Goal: Information Seeking & Learning: Understand process/instructions

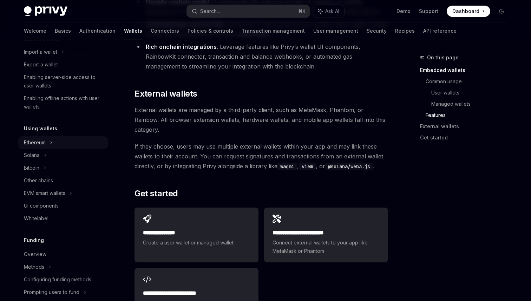
scroll to position [102, 0]
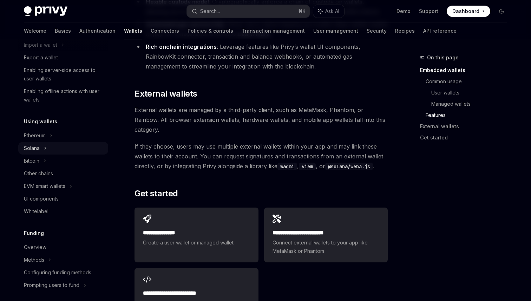
click at [44, 148] on icon at bounding box center [45, 148] width 3 height 8
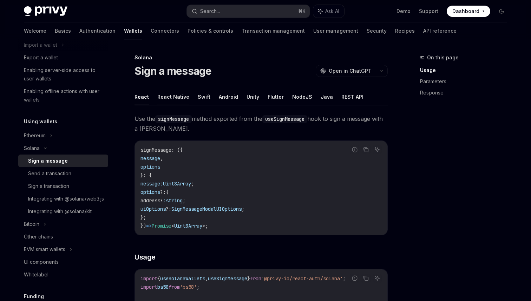
click at [177, 101] on button "React Native" at bounding box center [173, 96] width 32 height 16
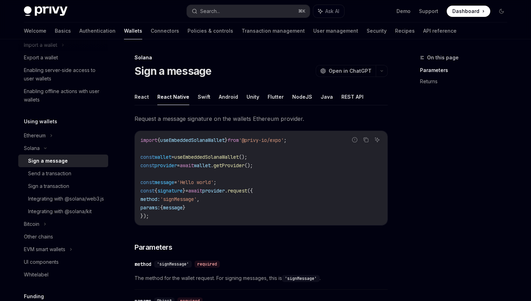
click at [184, 120] on span "Request a message signature on the wallets Ethereum provider." at bounding box center [260, 119] width 253 height 10
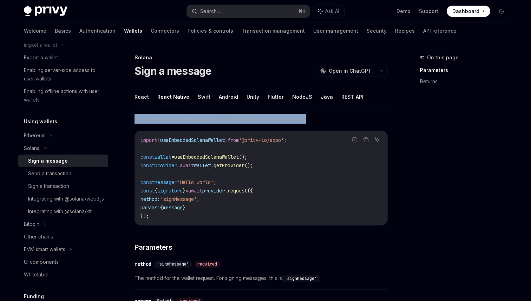
drag, startPoint x: 184, startPoint y: 120, endPoint x: 189, endPoint y: 118, distance: 5.7
click at [189, 118] on span "Request a message signature on the wallets Ethereum provider." at bounding box center [260, 119] width 253 height 10
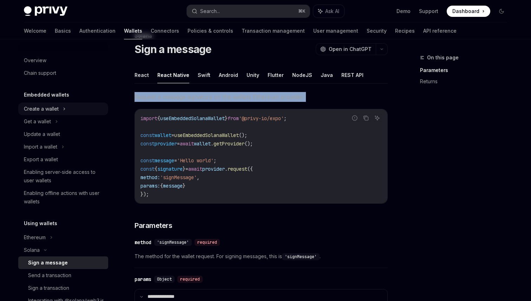
scroll to position [9, 0]
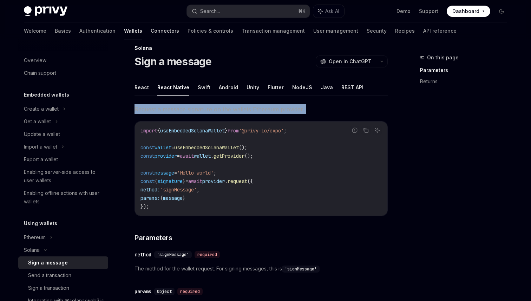
click at [151, 38] on link "Connectors" at bounding box center [165, 30] width 28 height 17
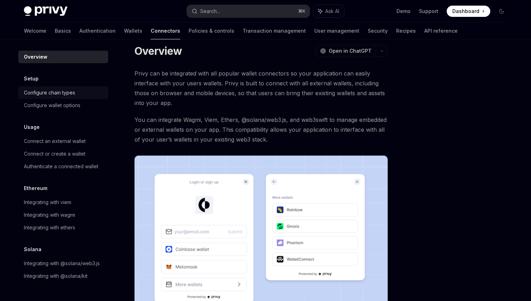
scroll to position [149, 0]
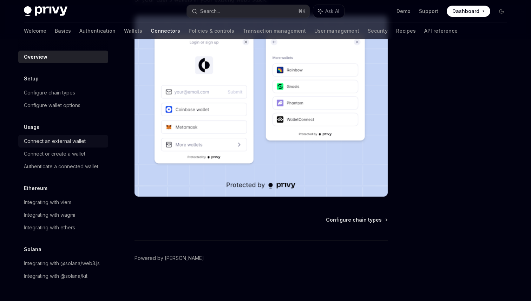
click at [69, 141] on div "Connect an external wallet" at bounding box center [55, 141] width 62 height 8
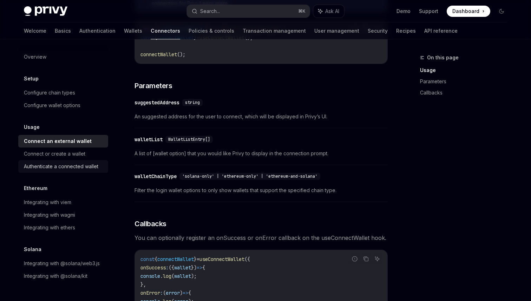
scroll to position [193, 0]
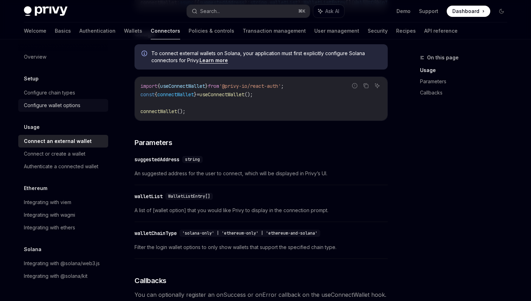
click at [77, 104] on div "Configure wallet options" at bounding box center [52, 105] width 57 height 8
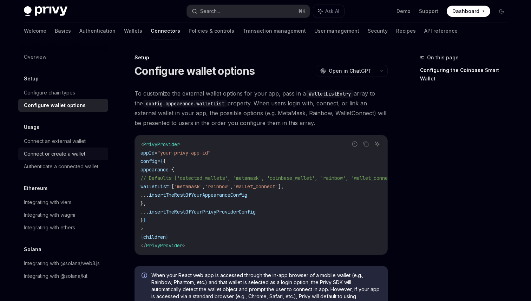
click at [85, 158] on link "Connect or create a wallet" at bounding box center [63, 153] width 90 height 13
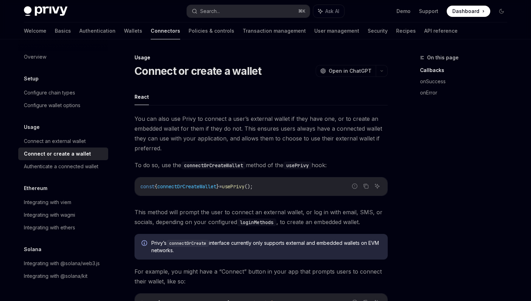
click at [69, 112] on div "Overview Setup Configure chain types Configure wallet options Usage Connect an …" at bounding box center [63, 167] width 90 height 232
click at [69, 103] on div "Configure wallet options" at bounding box center [52, 105] width 57 height 8
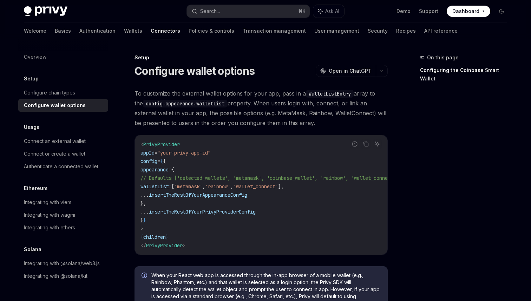
click at [168, 96] on span "To customize the external wallet options for your app, pass in a WalletListEntr…" at bounding box center [260, 107] width 253 height 39
click at [66, 95] on div "Configure chain types" at bounding box center [49, 92] width 51 height 8
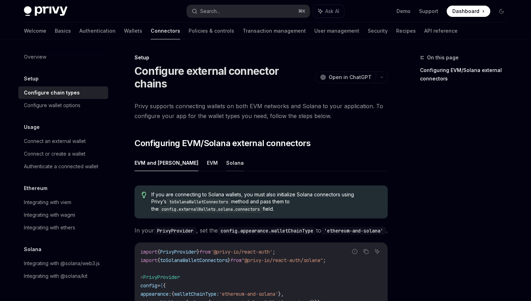
click at [226, 154] on button "Solana" at bounding box center [235, 162] width 18 height 16
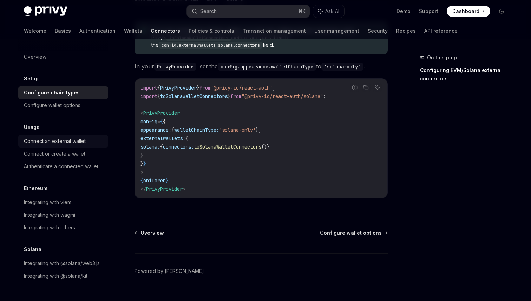
click at [55, 140] on div "Connect an external wallet" at bounding box center [55, 141] width 62 height 8
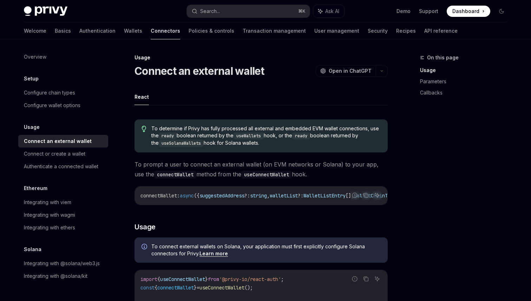
click at [192, 132] on span "To determine if Privy has fully processed all external and embedded EVM wallet …" at bounding box center [265, 136] width 229 height 22
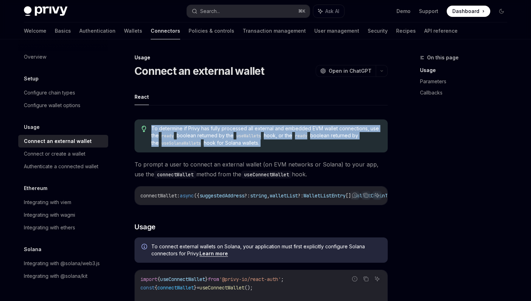
click at [192, 132] on span "To determine if Privy has fully processed all external and embedded EVM wallet …" at bounding box center [265, 136] width 229 height 22
click at [191, 133] on span "To determine if Privy has fully processed all external and embedded EVM wallet …" at bounding box center [265, 136] width 229 height 22
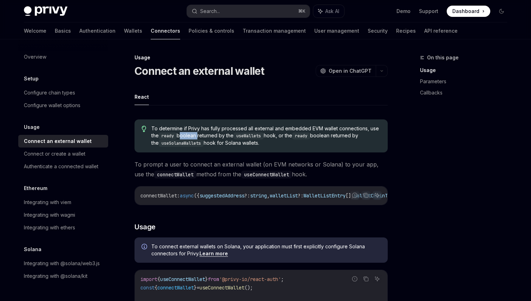
click at [191, 133] on span "To determine if Privy has fully processed all external and embedded EVM wallet …" at bounding box center [265, 136] width 229 height 22
click at [44, 166] on div "Authenticate a connected wallet" at bounding box center [61, 166] width 74 height 8
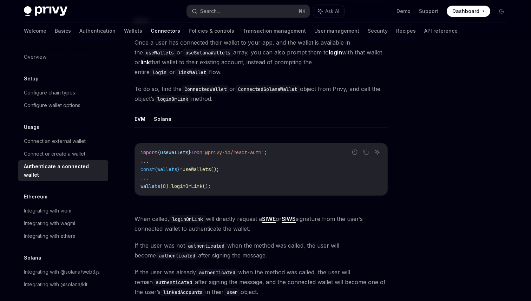
click at [164, 115] on button "Solana" at bounding box center [163, 119] width 18 height 16
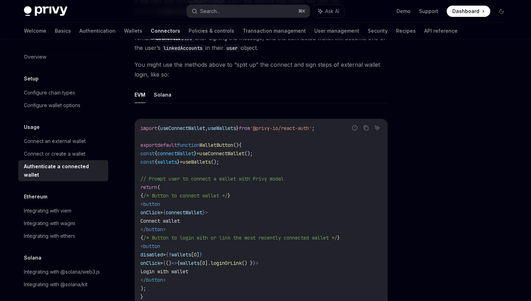
scroll to position [322, 0]
click at [161, 91] on button "Solana" at bounding box center [163, 93] width 18 height 16
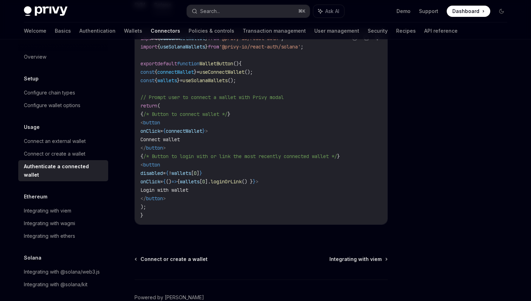
scroll to position [414, 0]
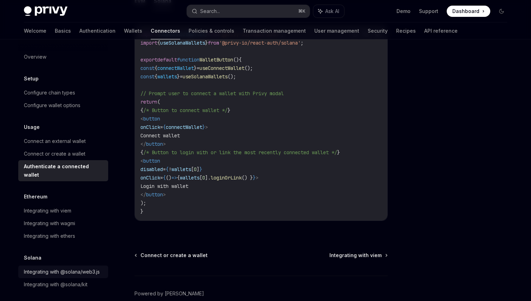
click at [80, 267] on div "Integrating with @solana/web3.js" at bounding box center [62, 271] width 76 height 8
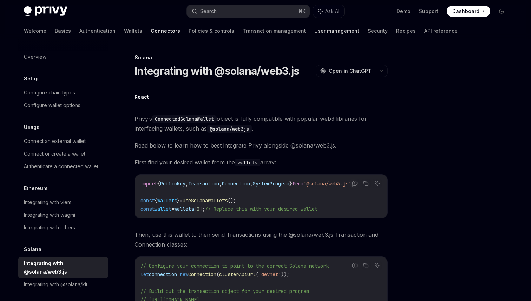
click at [314, 30] on link "User management" at bounding box center [336, 30] width 45 height 17
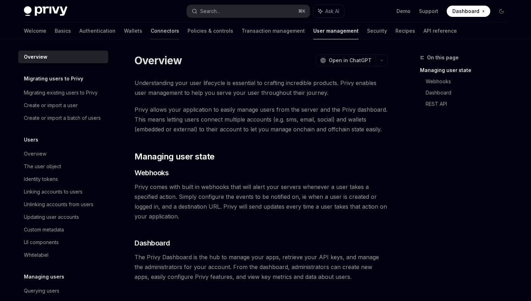
click at [151, 37] on link "Connectors" at bounding box center [165, 30] width 28 height 17
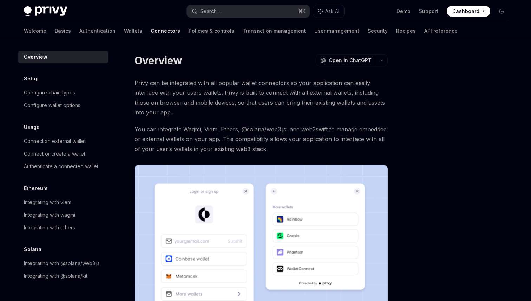
click at [124, 34] on link "Wallets" at bounding box center [133, 30] width 18 height 17
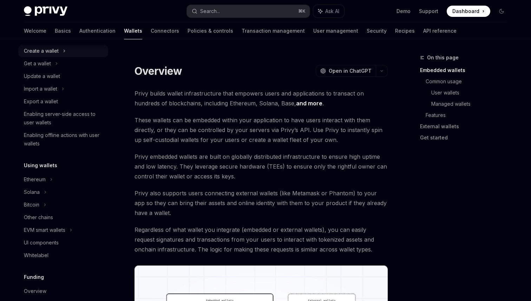
scroll to position [65, 0]
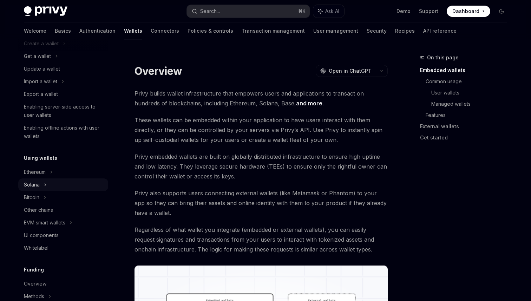
click at [38, 188] on div "Solana" at bounding box center [32, 184] width 16 height 8
type textarea "*"
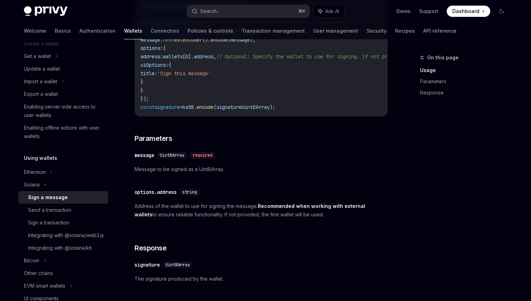
scroll to position [406, 0]
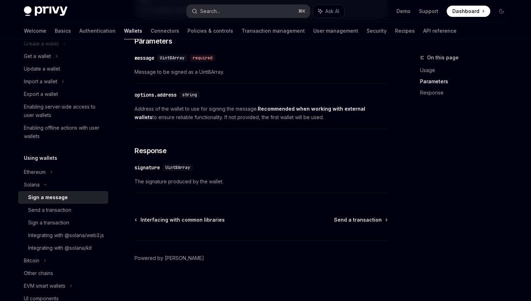
click at [240, 15] on button "Search... ⌘ K" at bounding box center [248, 11] width 123 height 13
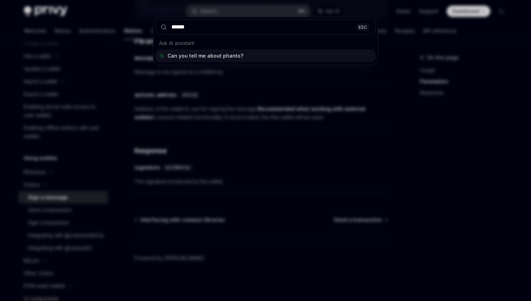
type input "*******"
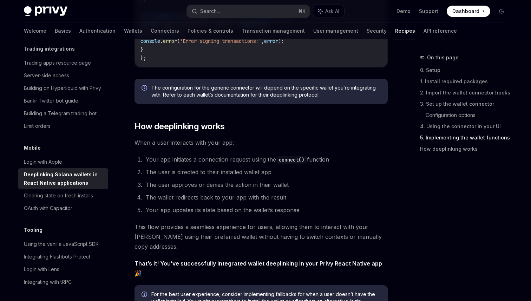
scroll to position [1720, 0]
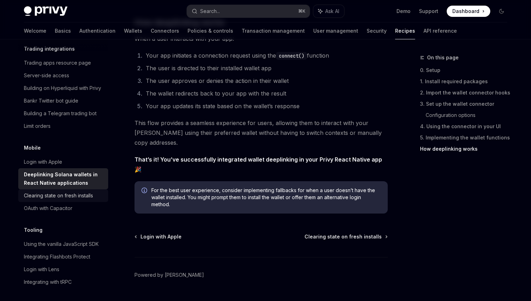
click at [70, 191] on div "Clearing state on fresh installs" at bounding box center [58, 195] width 69 height 8
type textarea "*"
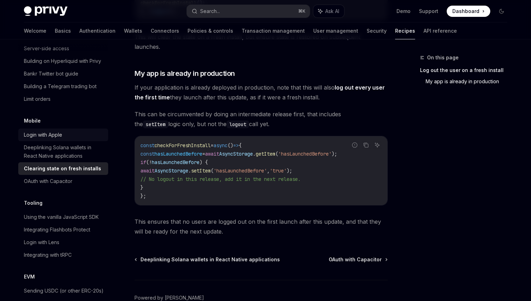
scroll to position [734, 0]
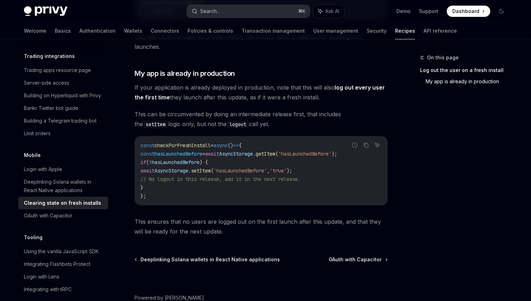
click at [227, 8] on button "Search... ⌘ K" at bounding box center [248, 11] width 123 height 13
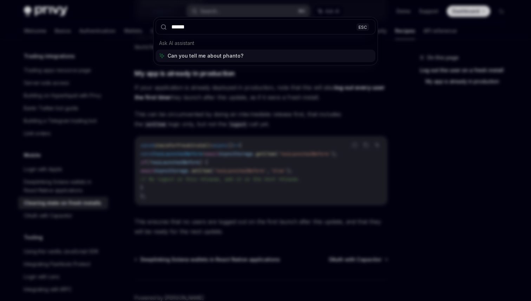
type input "*******"
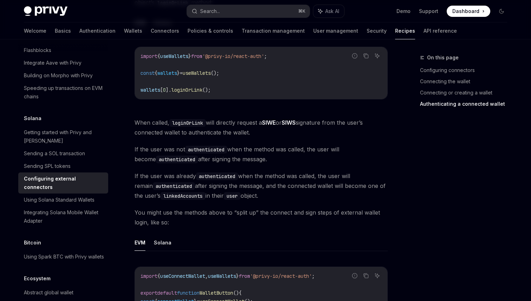
scroll to position [1201, 0]
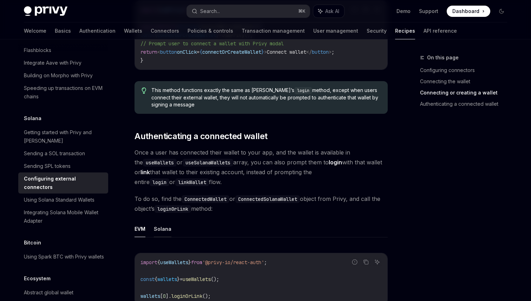
click at [163, 220] on button "Solana" at bounding box center [163, 228] width 18 height 16
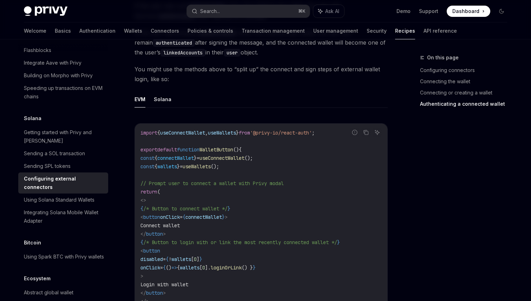
scroll to position [1551, 0]
click at [164, 90] on button "Solana" at bounding box center [163, 98] width 18 height 16
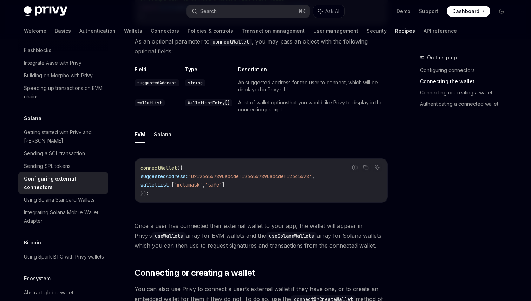
scroll to position [751, 0]
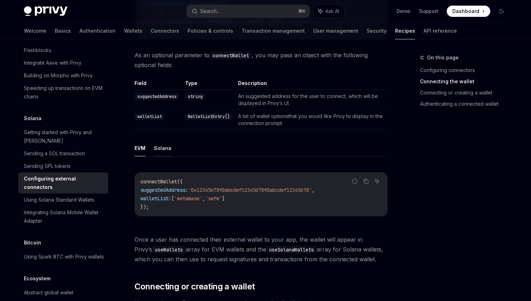
click at [165, 140] on button "Solana" at bounding box center [163, 148] width 18 height 16
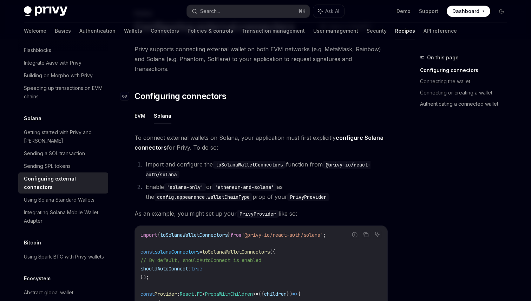
scroll to position [45, 0]
click at [71, 128] on div "Getting started with Privy and [PERSON_NAME]" at bounding box center [64, 136] width 80 height 17
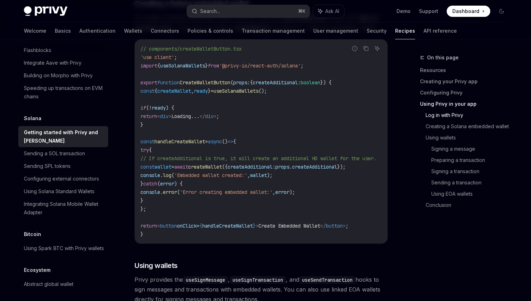
scroll to position [1016, 0]
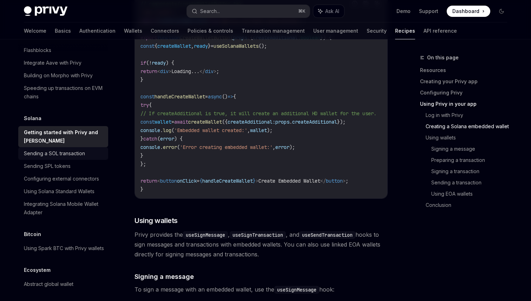
click at [67, 149] on div "Sending a SOL transaction" at bounding box center [54, 153] width 61 height 8
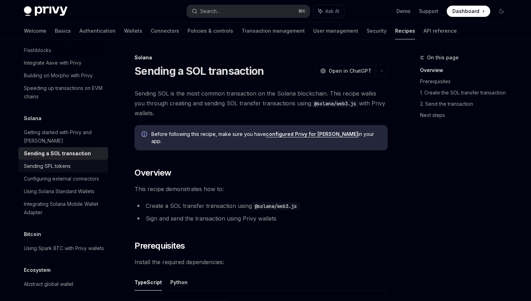
click at [67, 162] on div "Sending SPL tokens" at bounding box center [47, 166] width 47 height 8
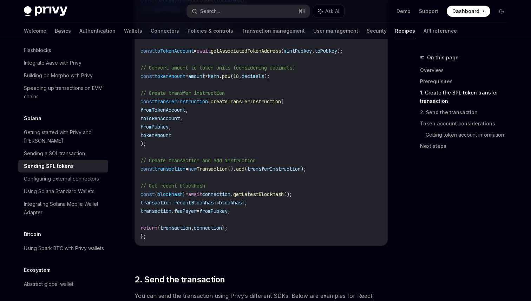
scroll to position [555, 0]
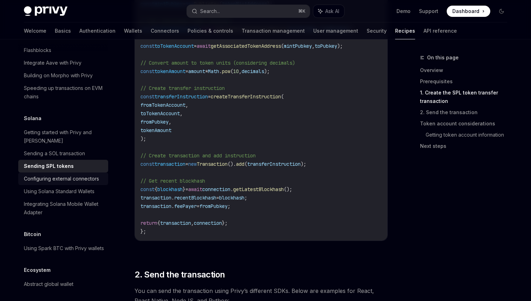
click at [67, 174] on div "Configuring external connectors" at bounding box center [61, 178] width 75 height 8
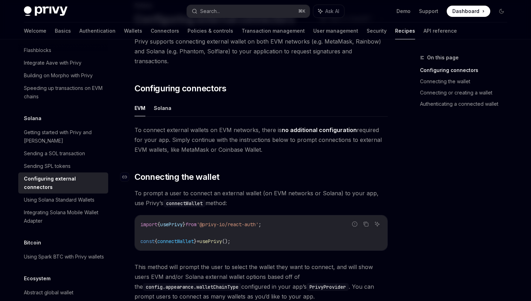
scroll to position [99, 0]
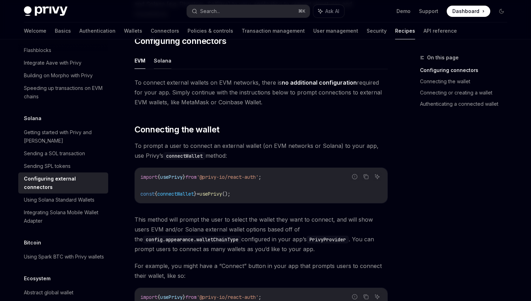
click at [164, 53] on button "Solana" at bounding box center [163, 60] width 18 height 16
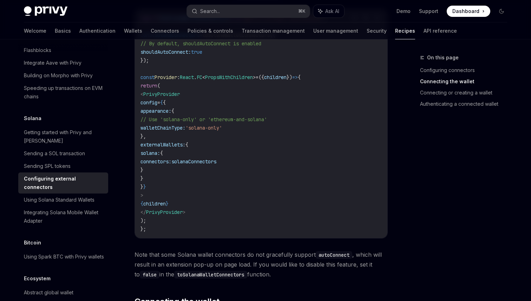
scroll to position [262, 0]
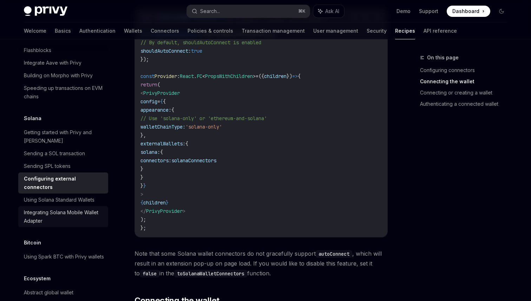
click at [66, 208] on div "Integrating Solana Mobile Wallet Adapter" at bounding box center [64, 216] width 80 height 17
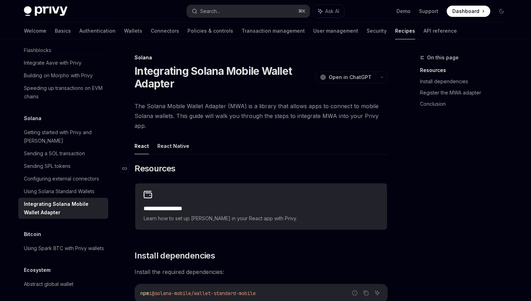
scroll to position [9, 0]
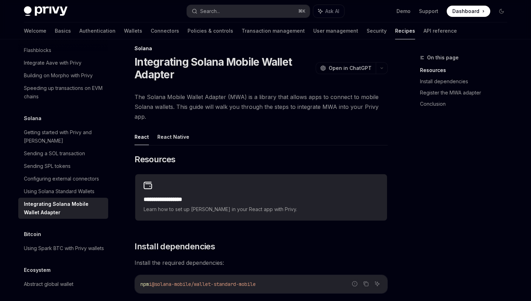
click at [167, 136] on button "React Native" at bounding box center [173, 136] width 32 height 16
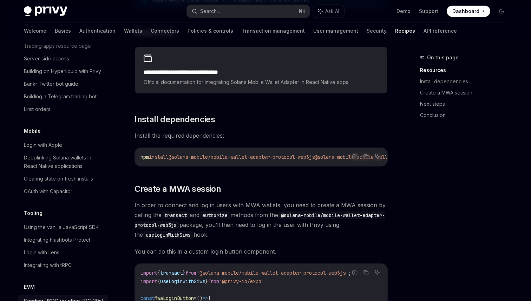
scroll to position [758, 0]
click at [79, 154] on div "Deeplinking Solana wallets in React Native applications" at bounding box center [64, 162] width 80 height 17
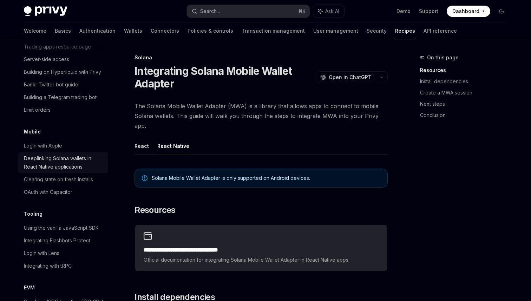
type textarea "*"
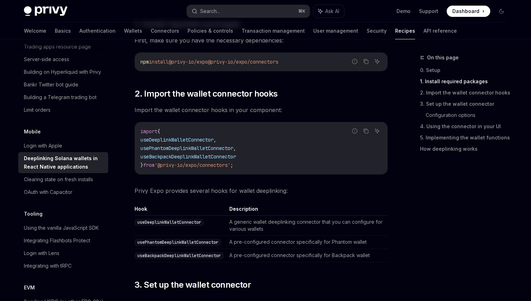
scroll to position [180, 0]
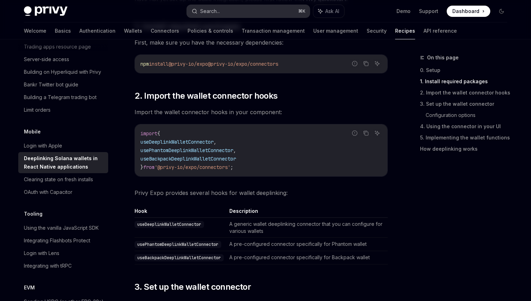
click at [261, 12] on button "Search... ⌘ K" at bounding box center [248, 11] width 123 height 13
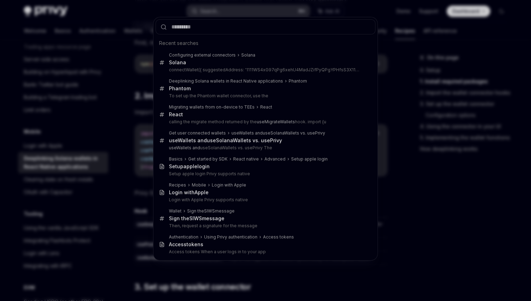
type input "**********"
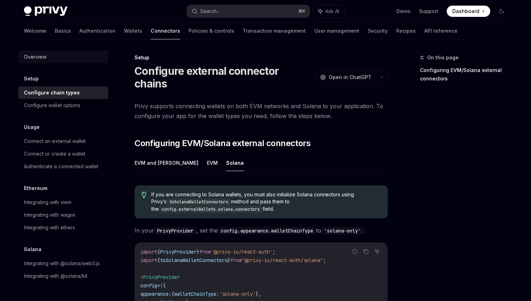
click at [34, 53] on div "Overview" at bounding box center [35, 57] width 22 height 8
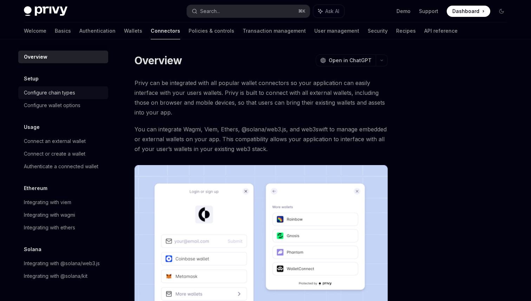
scroll to position [149, 0]
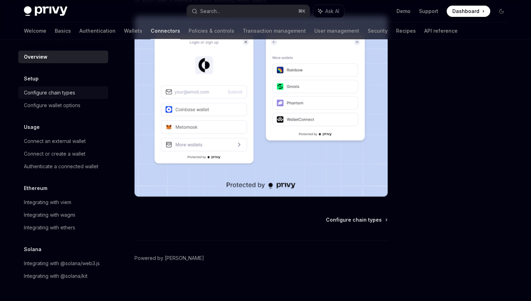
click at [51, 94] on div "Configure chain types" at bounding box center [49, 92] width 51 height 8
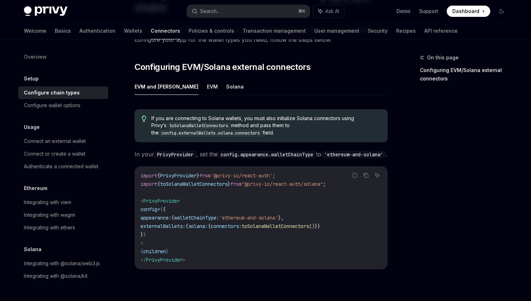
scroll to position [52, 0]
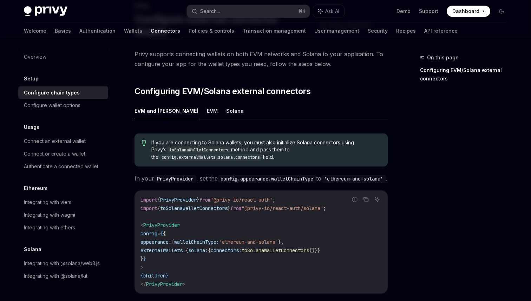
click at [254, 139] on span "If you are connecting to Solana wallets, you must also initialize Solana connec…" at bounding box center [265, 150] width 229 height 22
click at [226, 102] on button "Solana" at bounding box center [235, 110] width 18 height 16
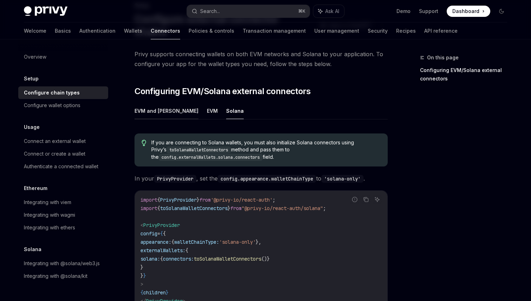
click at [158, 102] on button "EVM and [PERSON_NAME]" at bounding box center [166, 110] width 64 height 16
type textarea "*"
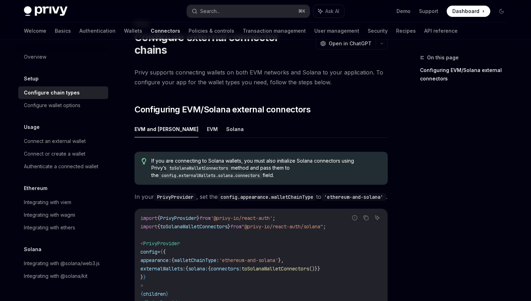
scroll to position [35, 0]
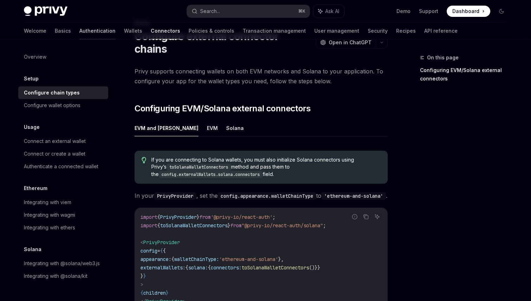
click at [79, 32] on link "Authentication" at bounding box center [97, 30] width 36 height 17
click at [215, 11] on div "Search..." at bounding box center [210, 11] width 20 height 8
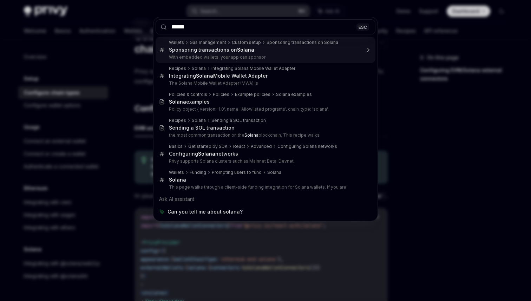
type input "**********"
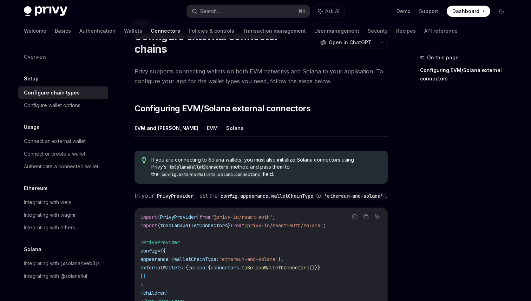
scroll to position [132, 0]
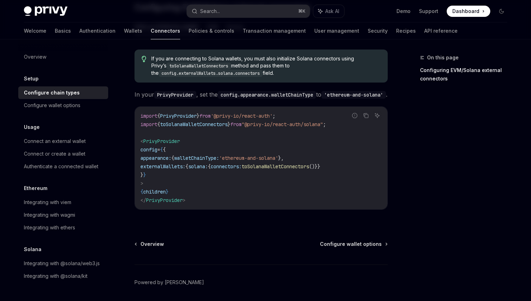
type textarea "*"
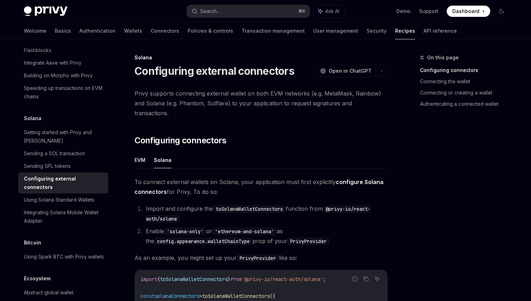
scroll to position [8, 0]
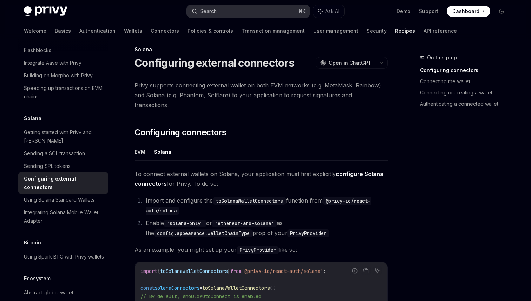
click at [220, 14] on div "Search..." at bounding box center [210, 11] width 20 height 8
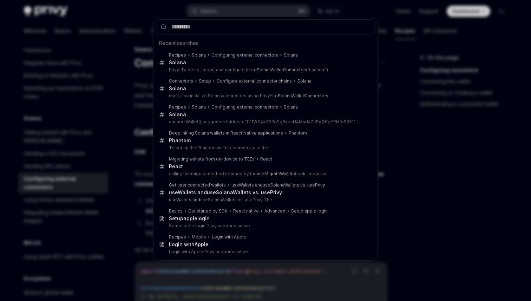
type input "**********"
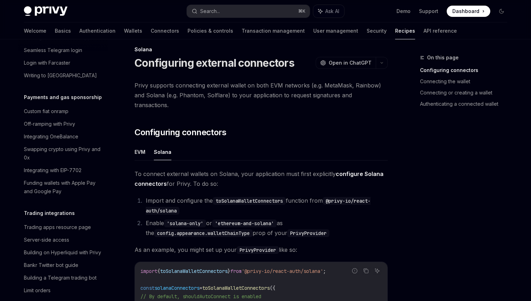
scroll to position [577, 0]
click at [80, 35] on link "Authentication" at bounding box center [97, 30] width 36 height 17
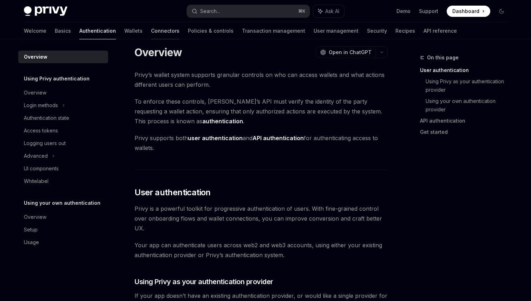
click at [151, 37] on link "Connectors" at bounding box center [165, 30] width 28 height 17
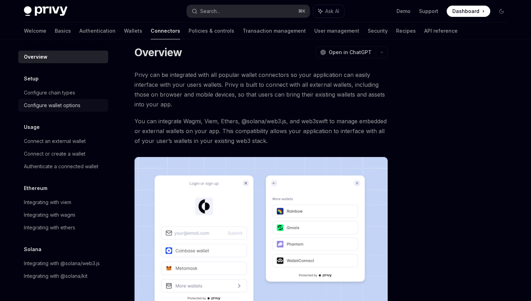
click at [76, 110] on link "Configure wallet options" at bounding box center [63, 105] width 90 height 13
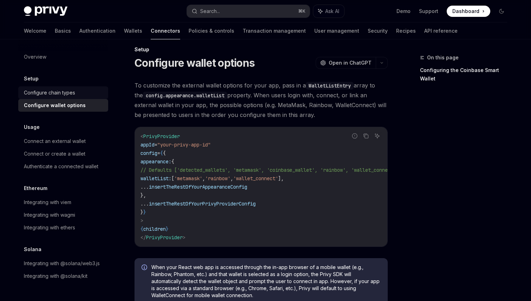
click at [83, 96] on div "Configure chain types" at bounding box center [64, 92] width 80 height 8
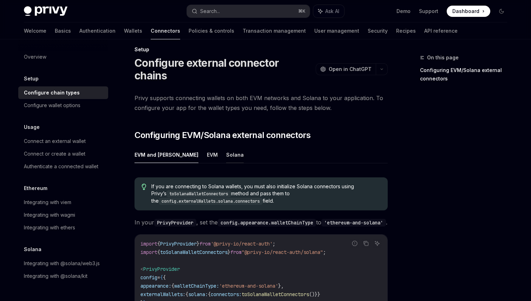
click at [226, 146] on button "Solana" at bounding box center [235, 154] width 18 height 16
type textarea "*"
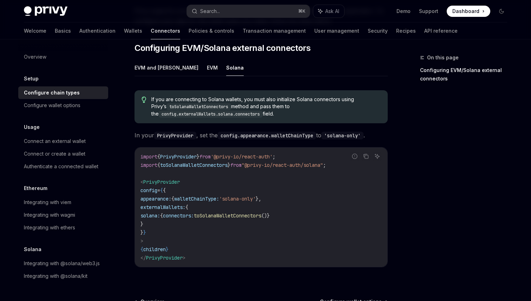
scroll to position [100, 0]
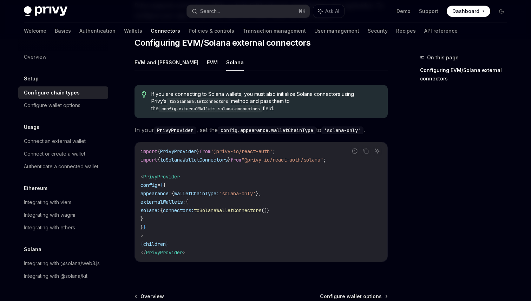
click at [213, 157] on span "toSolanaWalletConnectors" at bounding box center [193, 160] width 67 height 6
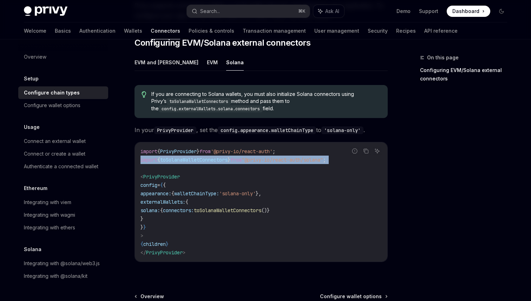
click at [213, 157] on span "toSolanaWalletConnectors" at bounding box center [193, 160] width 67 height 6
copy code "import { toSolanaWalletConnectors } from "@privy-io/react-auth/solana" ;"
click at [202, 157] on span "toSolanaWalletConnectors" at bounding box center [193, 160] width 67 height 6
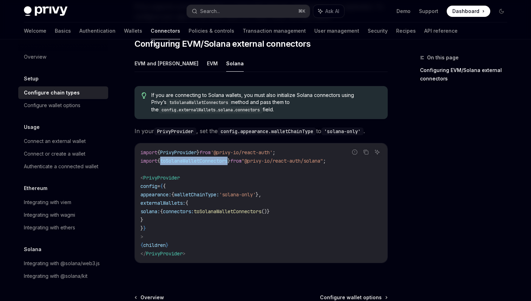
scroll to position [104, 0]
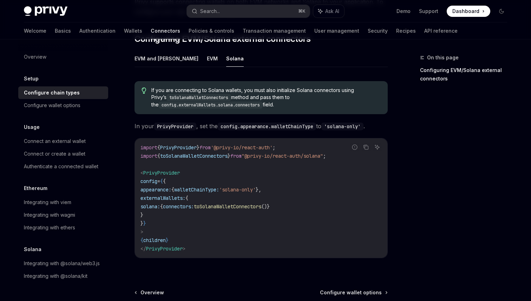
click at [227, 203] on span "toSolanaWalletConnectors" at bounding box center [227, 206] width 67 height 6
copy span "toSolanaWalletConnectors"
click at [229, 9] on button "Search... ⌘ K" at bounding box center [248, 11] width 123 height 13
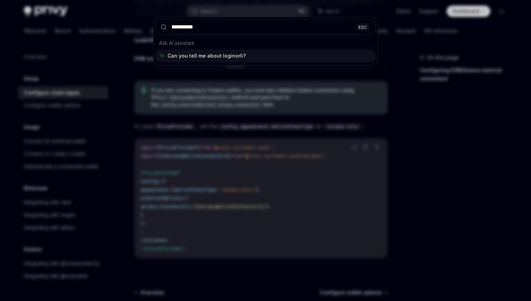
type input "**********"
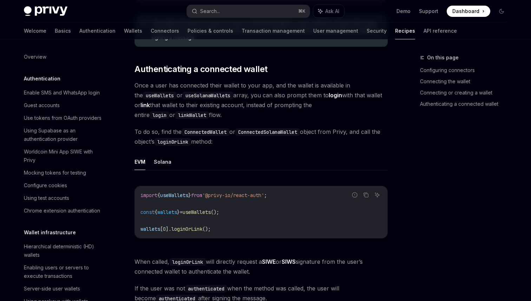
scroll to position [1047, 0]
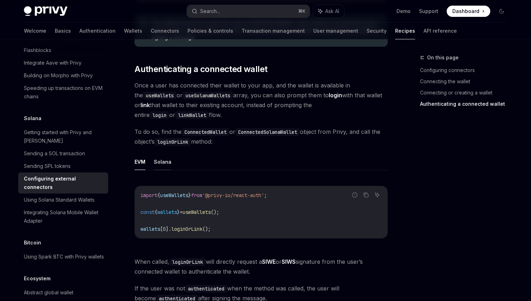
click at [162, 153] on button "Solana" at bounding box center [163, 161] width 18 height 16
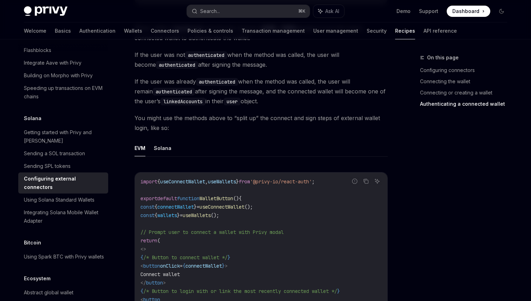
scroll to position [1173, 0]
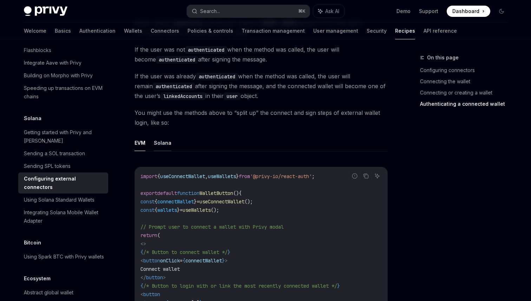
click at [158, 134] on button "Solana" at bounding box center [163, 142] width 18 height 16
type textarea "*"
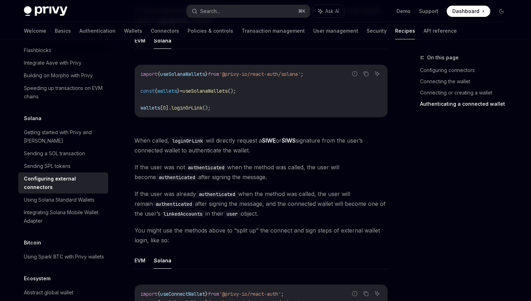
scroll to position [1019, 0]
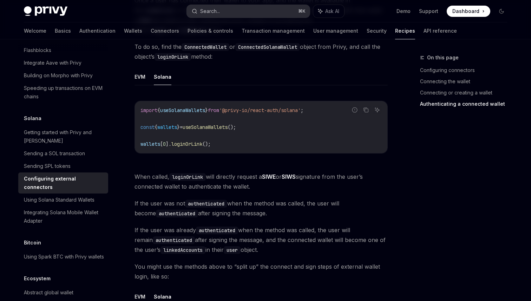
click at [212, 8] on div "Search..." at bounding box center [210, 11] width 20 height 8
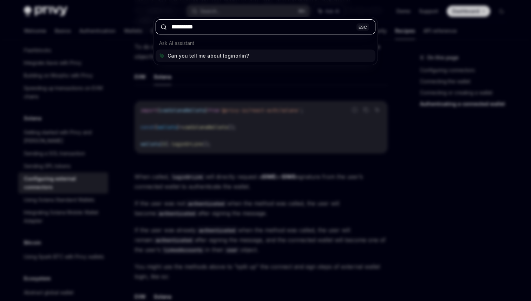
type input "**********"
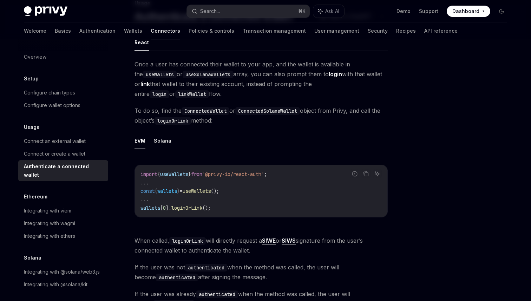
scroll to position [55, 0]
click at [166, 139] on button "Solana" at bounding box center [163, 139] width 18 height 16
type textarea "*"
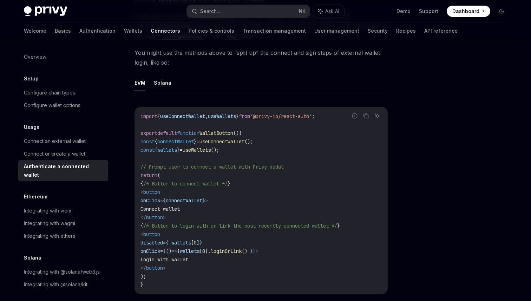
scroll to position [441, 0]
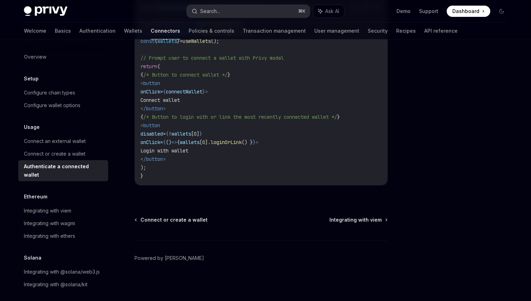
click at [230, 8] on button "Search... ⌘ K" at bounding box center [248, 11] width 123 height 13
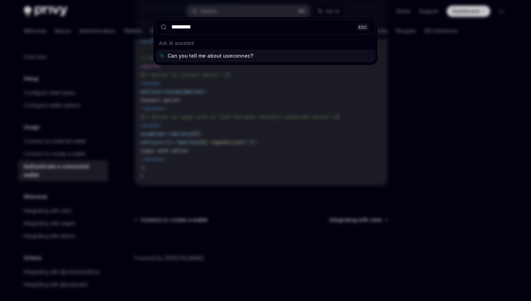
type input "**********"
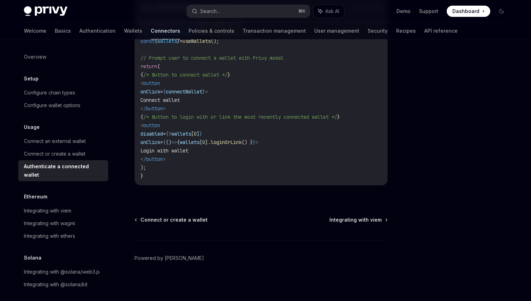
type textarea "*"
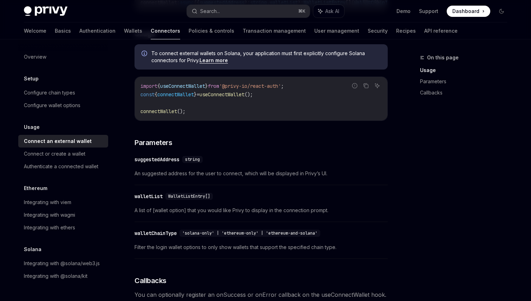
scroll to position [194, 0]
click at [249, 8] on button "Search... ⌘ K" at bounding box center [248, 11] width 123 height 13
type input "**********"
type textarea "*"
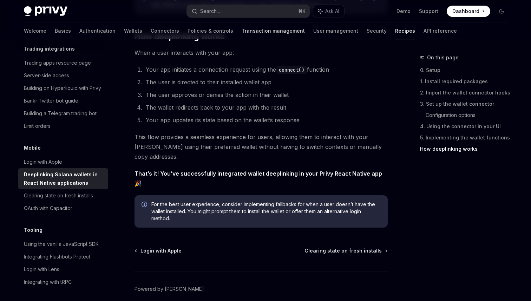
scroll to position [1706, 0]
click at [233, 15] on button "Search... ⌘ K" at bounding box center [248, 11] width 123 height 13
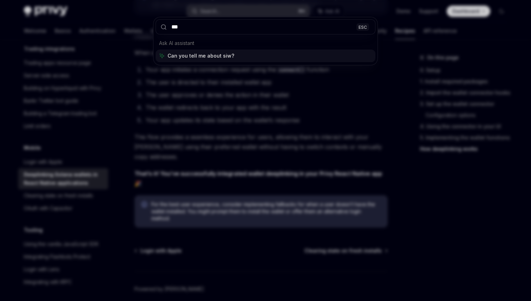
type input "****"
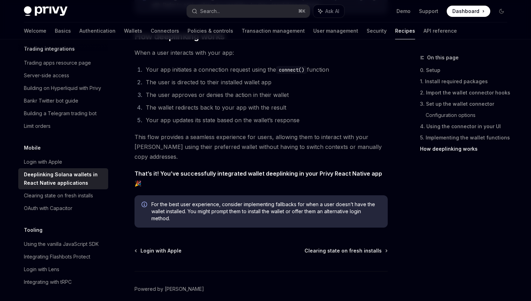
scroll to position [1047, 0]
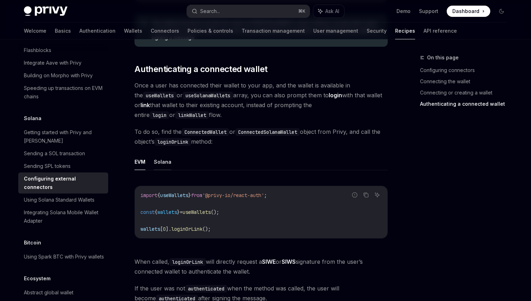
click at [158, 153] on button "Solana" at bounding box center [163, 161] width 18 height 16
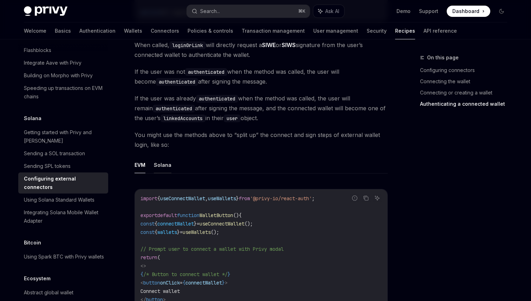
click at [160, 158] on button "Solana" at bounding box center [163, 165] width 18 height 16
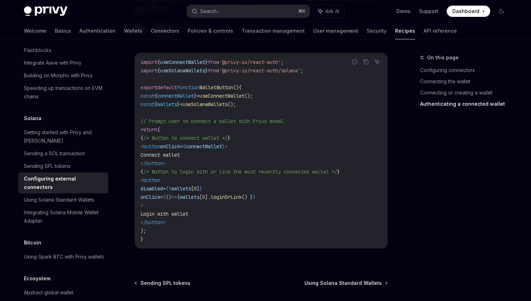
scroll to position [1288, 0]
click at [79, 31] on link "Authentication" at bounding box center [97, 30] width 36 height 17
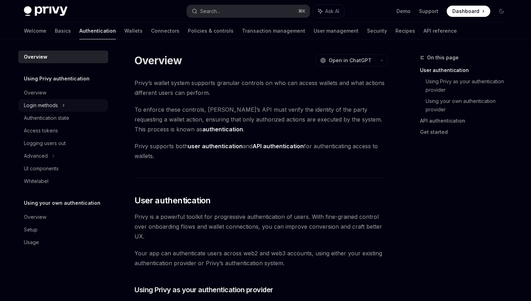
click at [62, 107] on div "Login methods" at bounding box center [63, 105] width 90 height 13
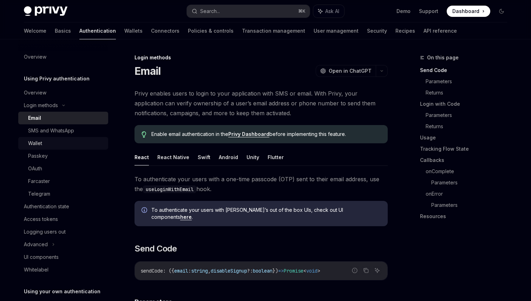
click at [55, 142] on div "Wallet" at bounding box center [66, 143] width 76 height 8
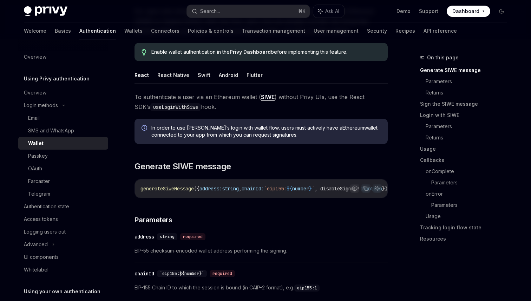
scroll to position [68, 0]
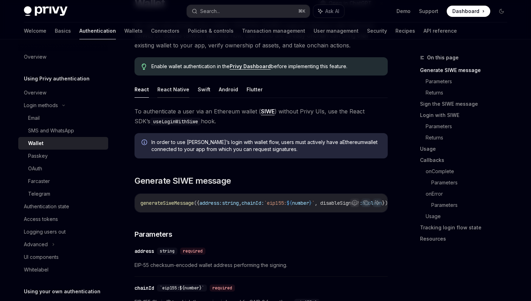
click at [181, 88] on button "React Native" at bounding box center [173, 89] width 32 height 16
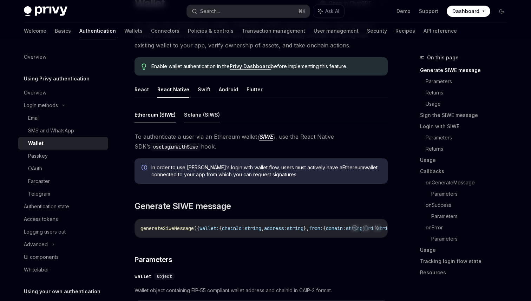
click at [197, 111] on button "Solana (SIWS)" at bounding box center [202, 114] width 36 height 16
type textarea "*"
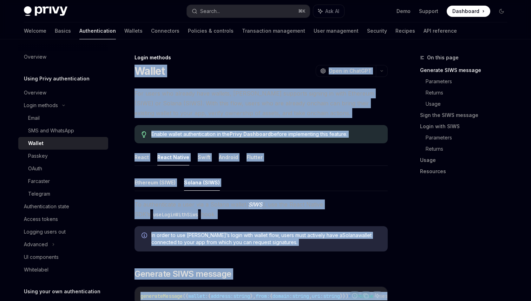
drag, startPoint x: 168, startPoint y: 154, endPoint x: 135, endPoint y: 70, distance: 90.8
copy div "Loremi DoloRS Amet co AdipISC ElitSE Doei te InciDID Utl etdol mag aliquae admi…"
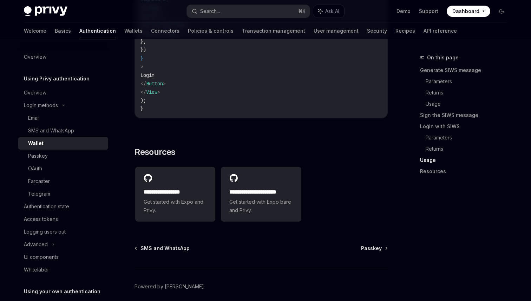
scroll to position [1699, 0]
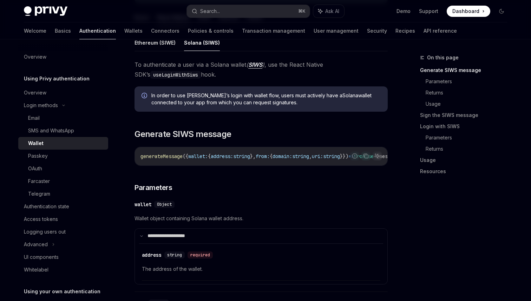
scroll to position [146, 0]
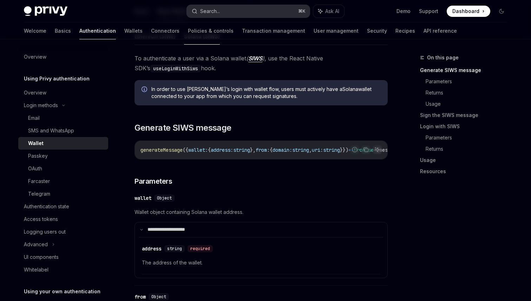
click at [212, 8] on div "Search..." at bounding box center [210, 11] width 20 height 8
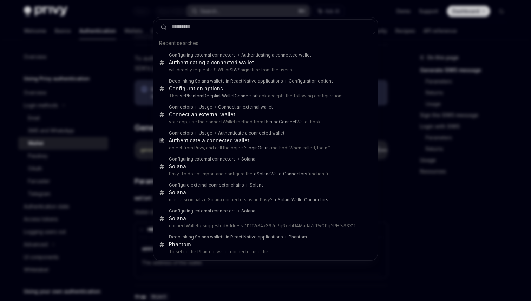
type input "**********"
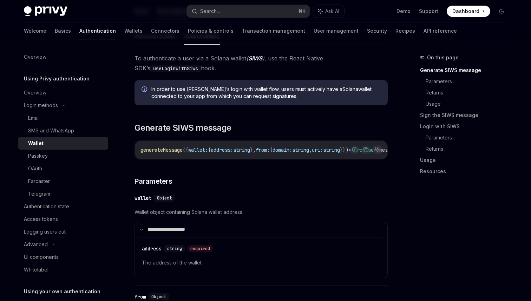
type textarea "*"
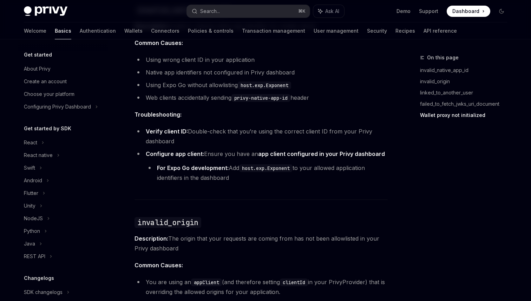
scroll to position [73, 0]
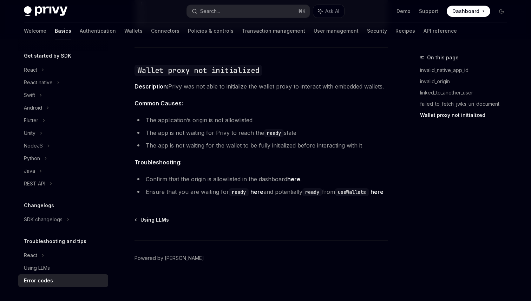
click at [196, 81] on span "Description: Privy was not able to initialize the wallet proxy to interact with…" at bounding box center [260, 86] width 253 height 10
drag, startPoint x: 196, startPoint y: 74, endPoint x: 237, endPoint y: 74, distance: 40.7
click at [237, 81] on span "Description: Privy was not able to initialize the wallet proxy to interact with…" at bounding box center [260, 86] width 253 height 10
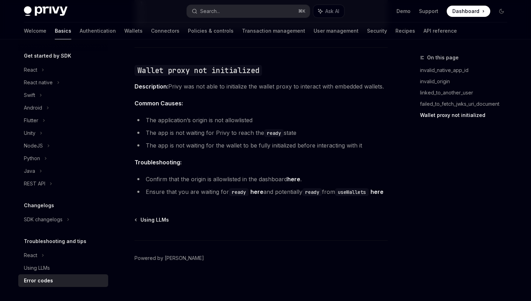
click at [243, 140] on li "The app is not waiting for the wallet to be fully initialized before interactin…" at bounding box center [260, 145] width 253 height 10
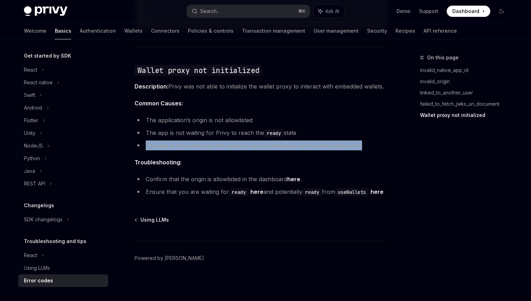
click at [243, 140] on li "The app is not waiting for the wallet to be fully initialized before interactin…" at bounding box center [260, 145] width 253 height 10
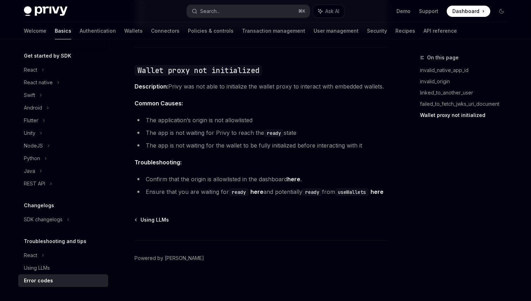
click at [267, 174] on li "Confirm that the origin is allowlisted in the dashboard here ." at bounding box center [260, 179] width 253 height 10
click at [298, 175] on link "here" at bounding box center [293, 178] width 13 height 7
click at [230, 65] on code "Wallet proxy not initialized" at bounding box center [197, 70] width 127 height 11
click at [236, 15] on button "Search... ⌘ K" at bounding box center [248, 11] width 123 height 13
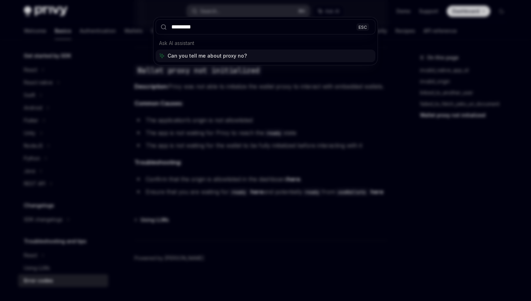
type input "*********"
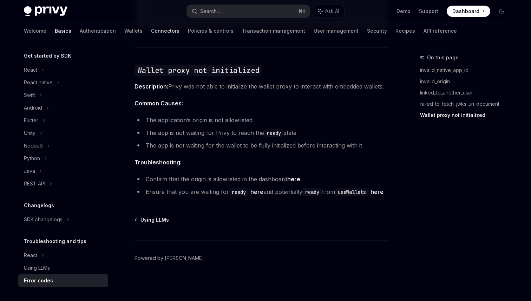
click at [151, 31] on link "Connectors" at bounding box center [165, 30] width 28 height 17
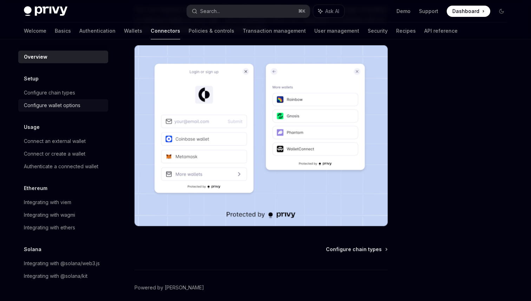
scroll to position [83, 0]
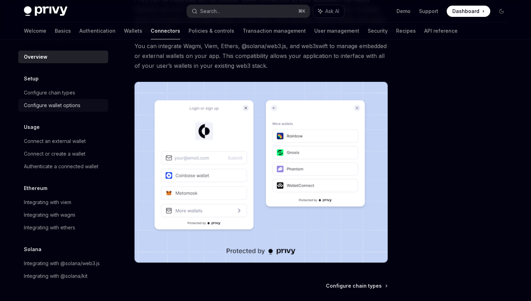
click at [75, 106] on div "Configure wallet options" at bounding box center [52, 105] width 57 height 8
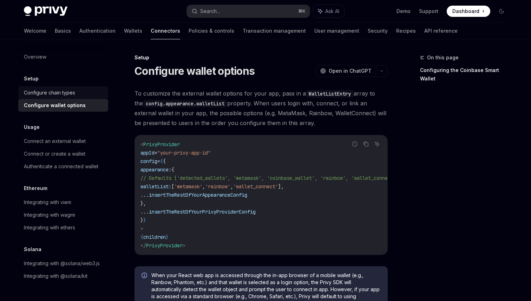
click at [79, 91] on div "Configure chain types" at bounding box center [64, 92] width 80 height 8
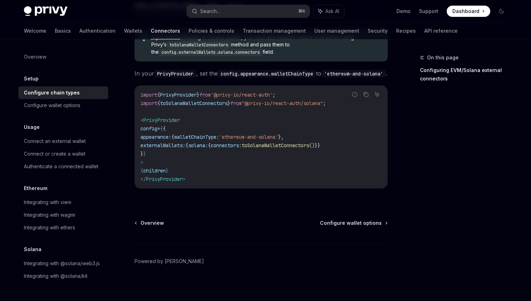
scroll to position [145, 0]
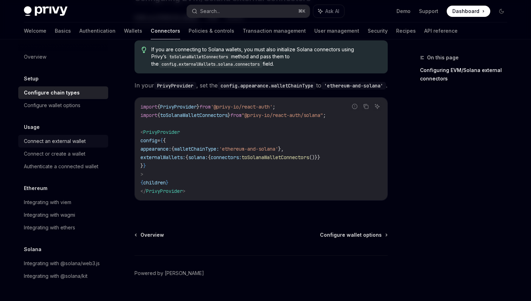
click at [68, 138] on div "Connect an external wallet" at bounding box center [55, 141] width 62 height 8
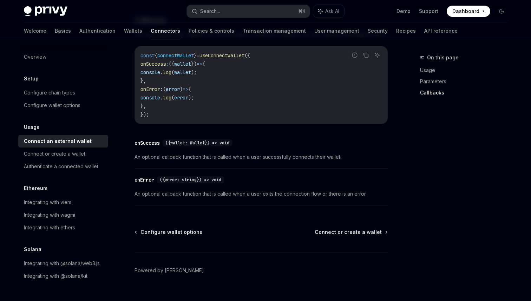
scroll to position [456, 0]
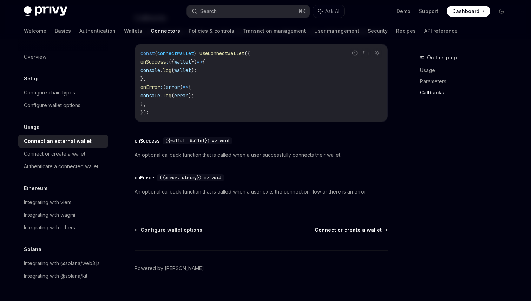
click at [332, 230] on span "Connect or create a wallet" at bounding box center [347, 229] width 67 height 7
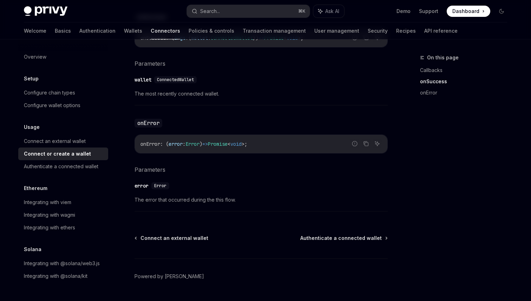
scroll to position [476, 0]
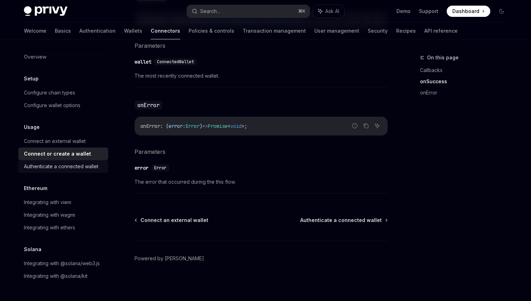
click at [85, 160] on link "Authenticate a connected wallet" at bounding box center [63, 166] width 90 height 13
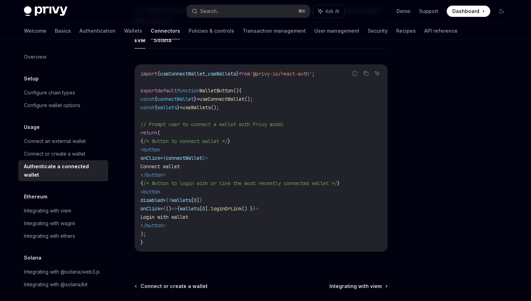
scroll to position [368, 0]
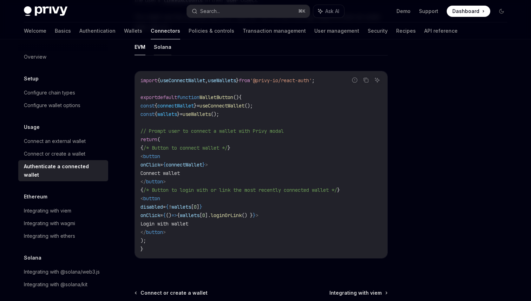
click at [165, 49] on button "Solana" at bounding box center [163, 47] width 18 height 16
type textarea "*"
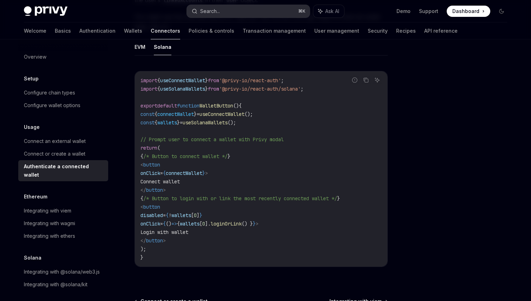
click at [225, 8] on button "Search... ⌘ K" at bounding box center [248, 11] width 123 height 13
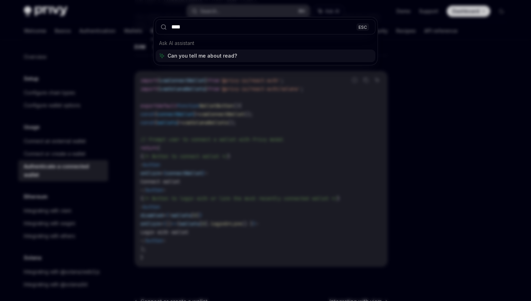
type input "*****"
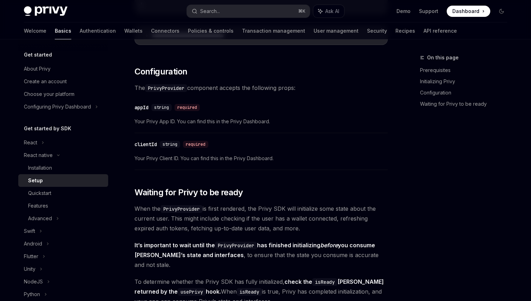
scroll to position [504, 0]
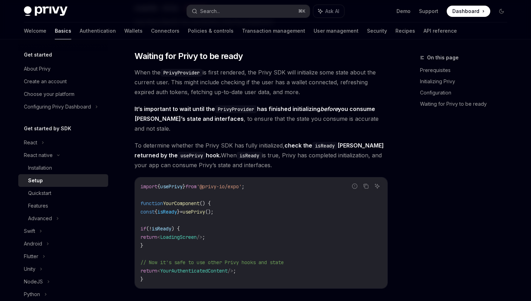
type textarea "*"
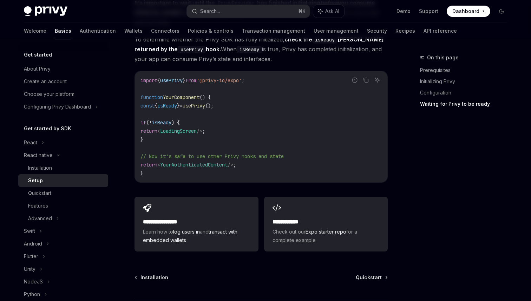
scroll to position [612, 0]
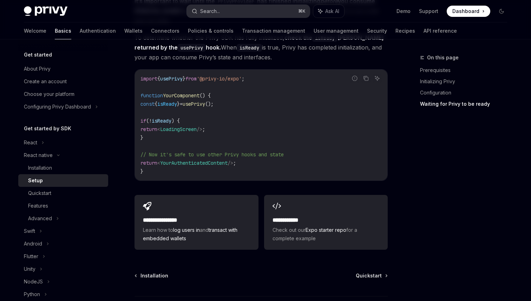
click at [232, 12] on button "Search... ⌘ K" at bounding box center [248, 11] width 123 height 13
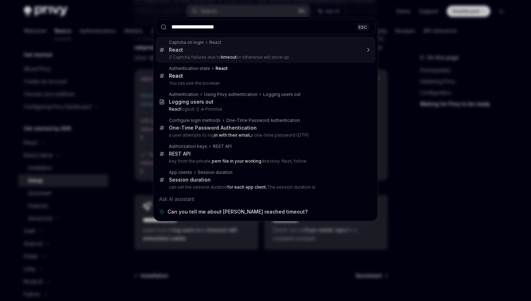
type input "**********"
